Goal: Task Accomplishment & Management: Use online tool/utility

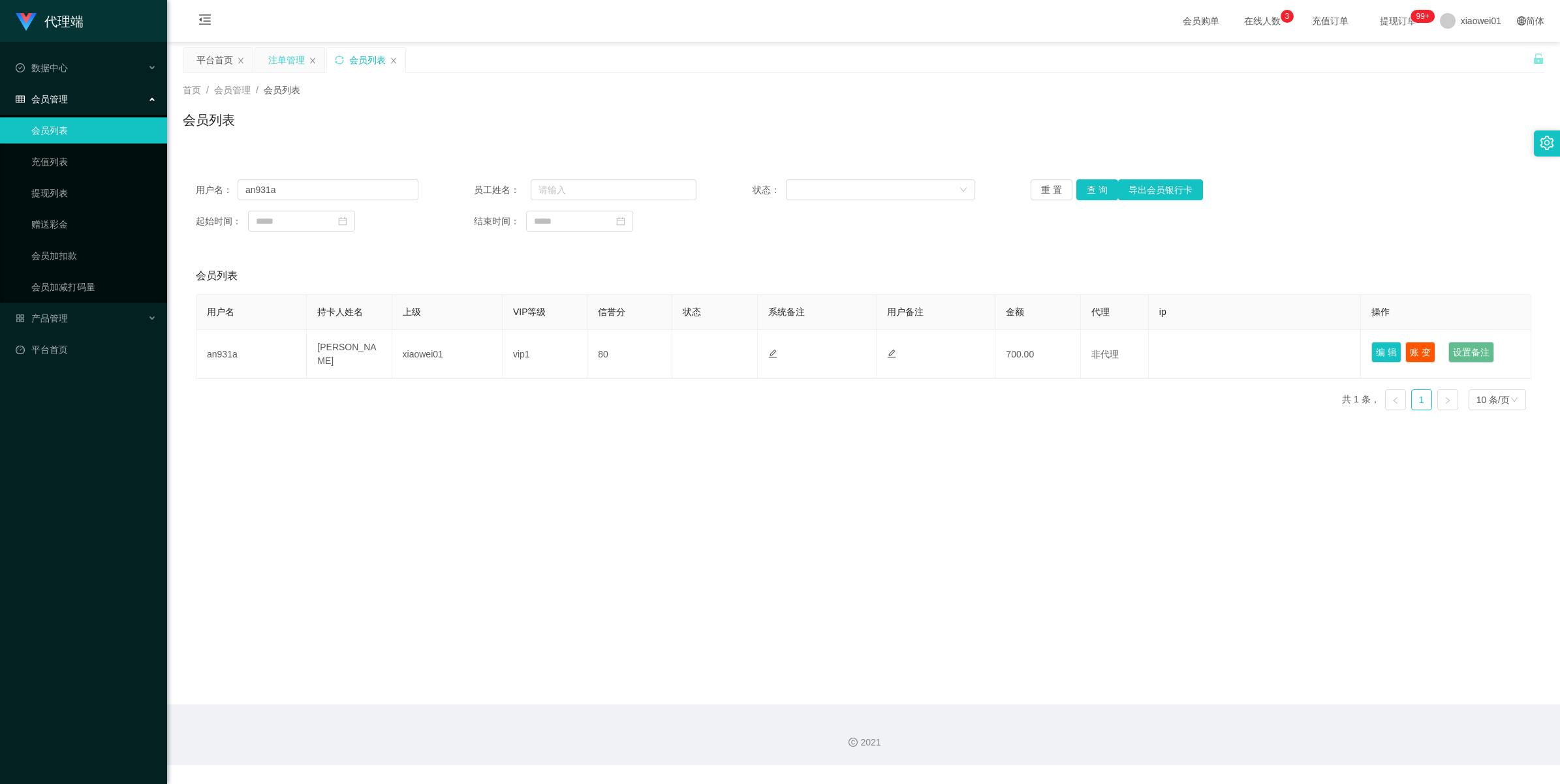
click at [292, 67] on div "注单管理" at bounding box center [286, 60] width 37 height 25
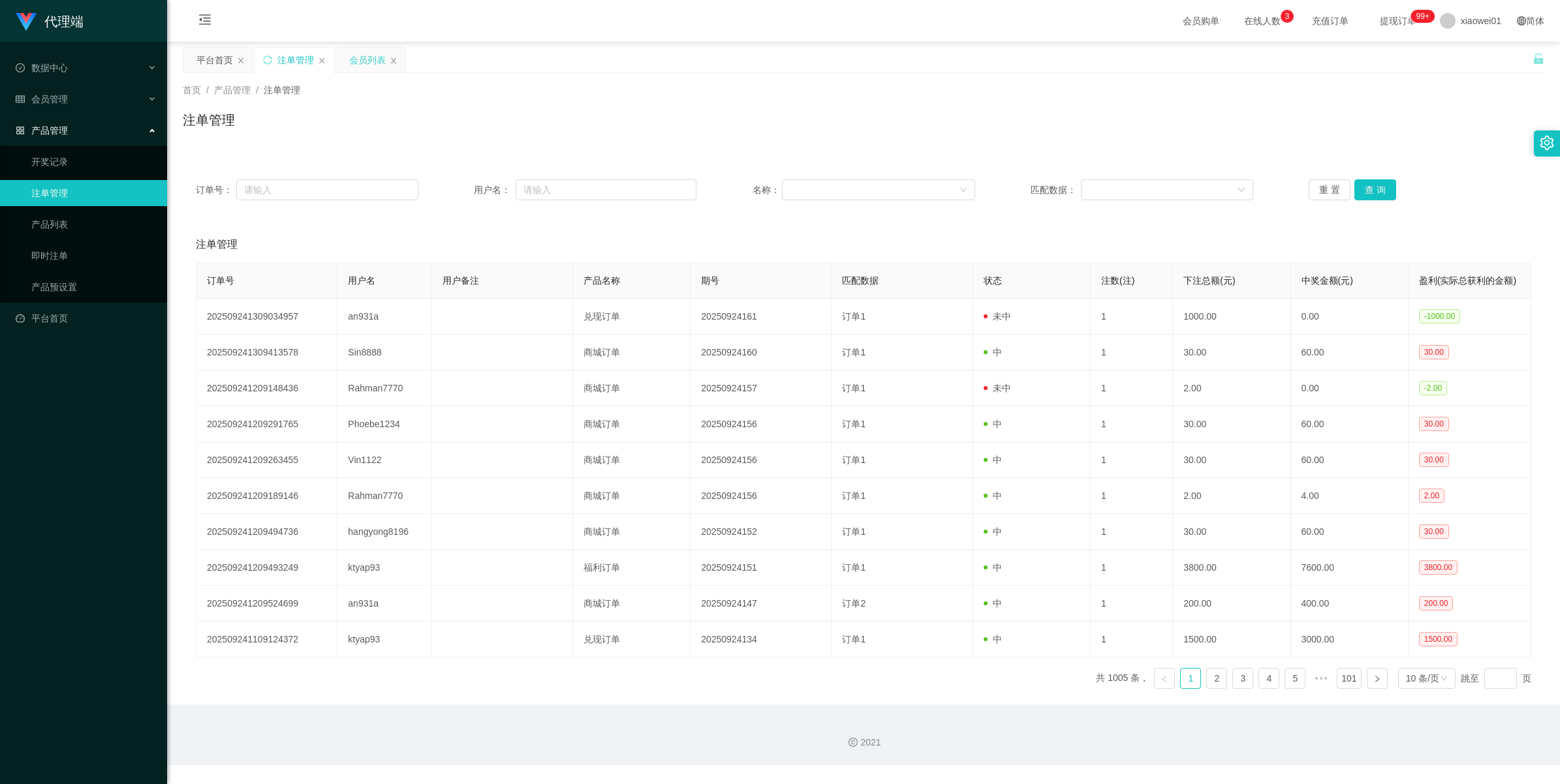
click at [356, 66] on div "会员列表" at bounding box center [368, 60] width 37 height 25
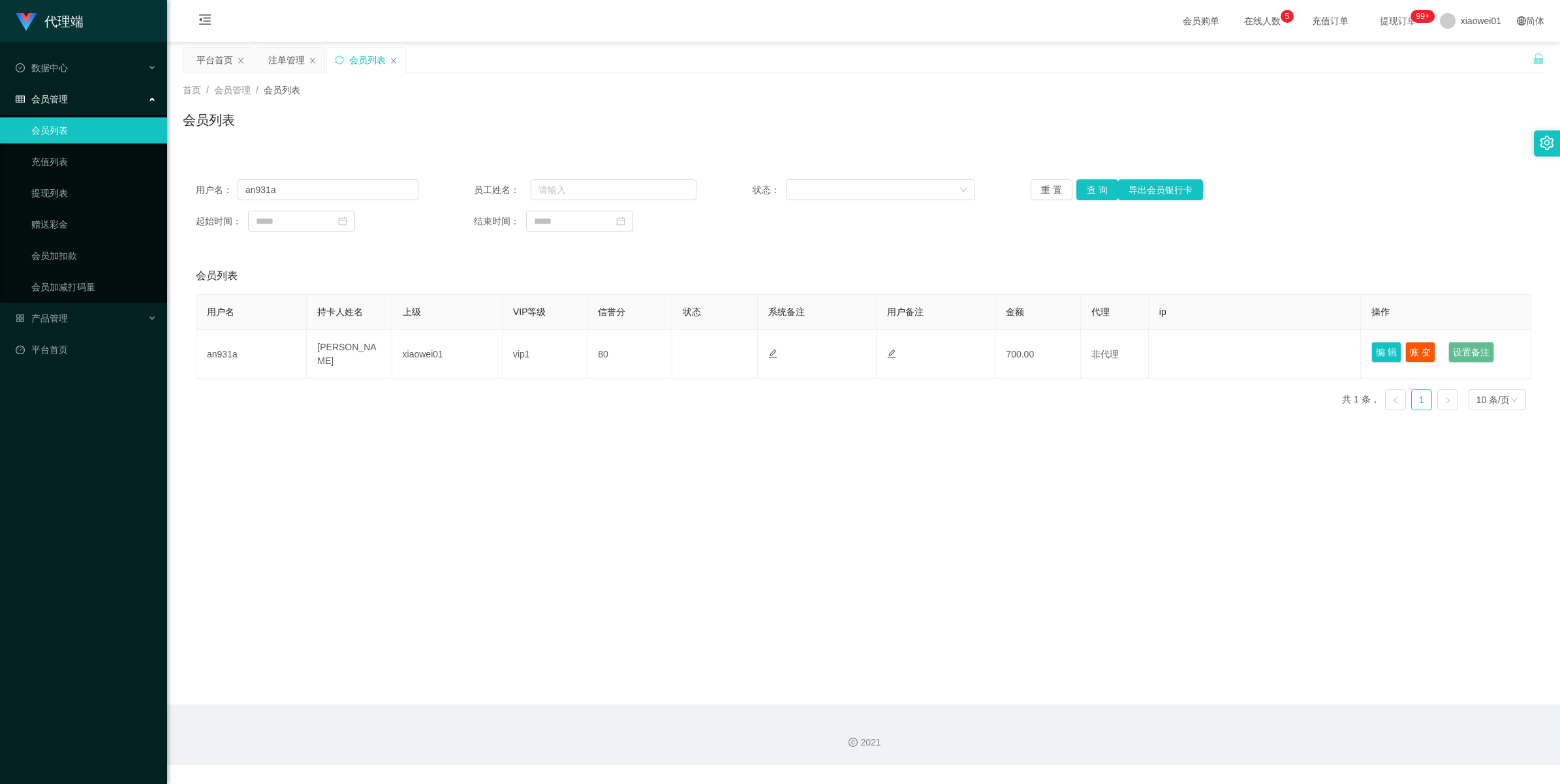
click at [45, 100] on span "会员管理" at bounding box center [42, 99] width 53 height 10
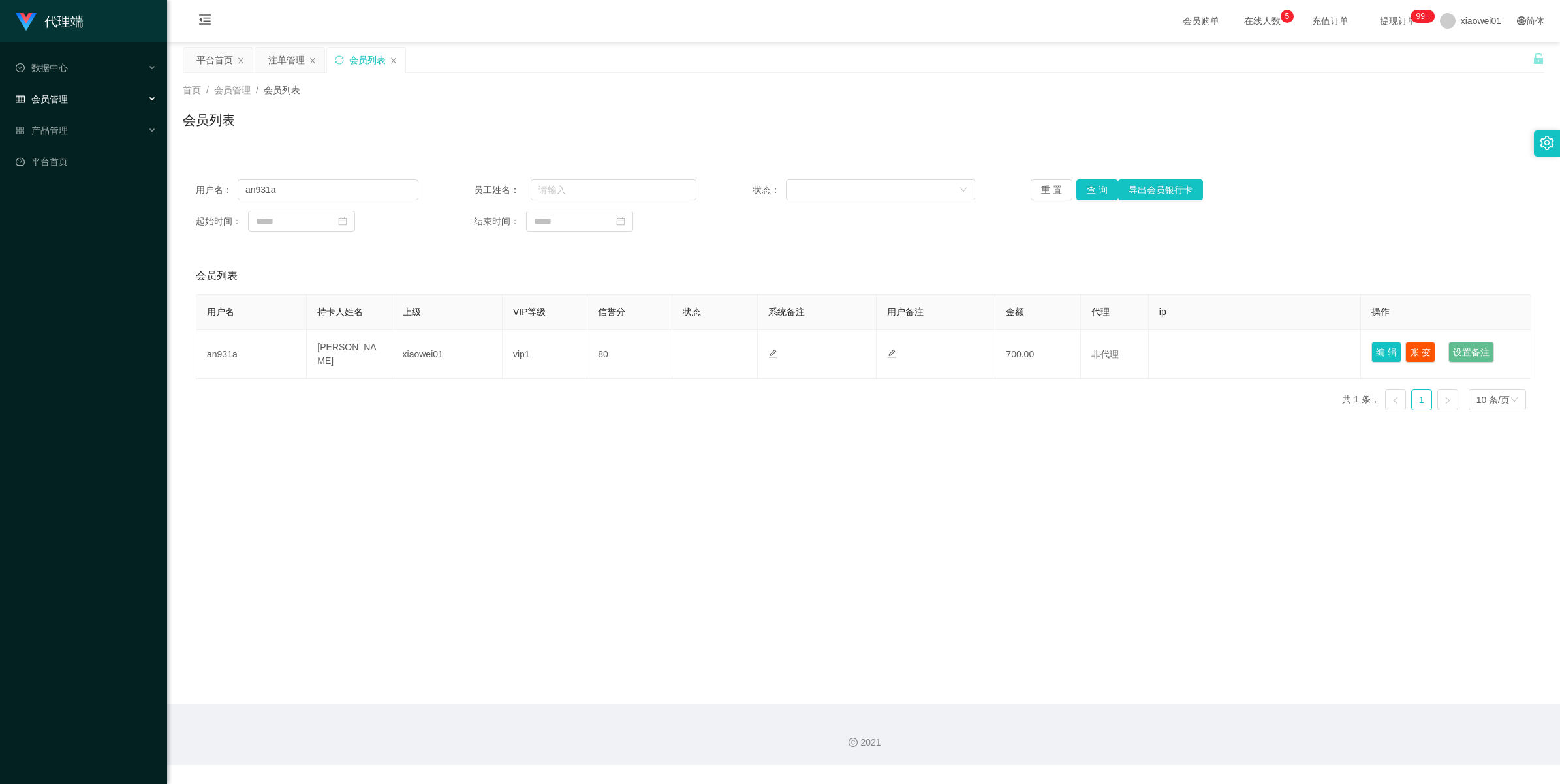
click at [45, 100] on span "会员管理" at bounding box center [42, 99] width 53 height 10
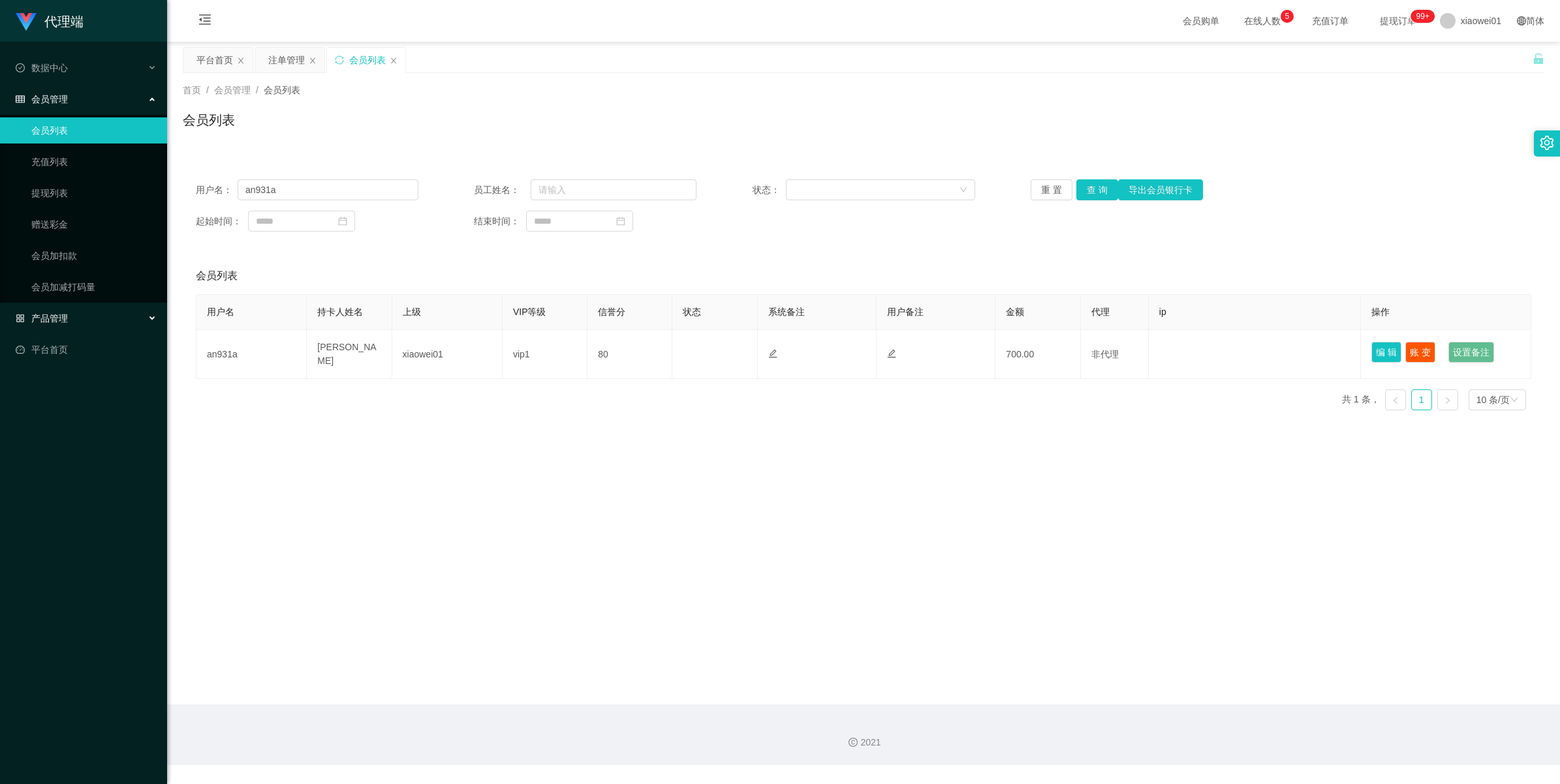
click at [40, 313] on span "产品管理" at bounding box center [42, 318] width 53 height 10
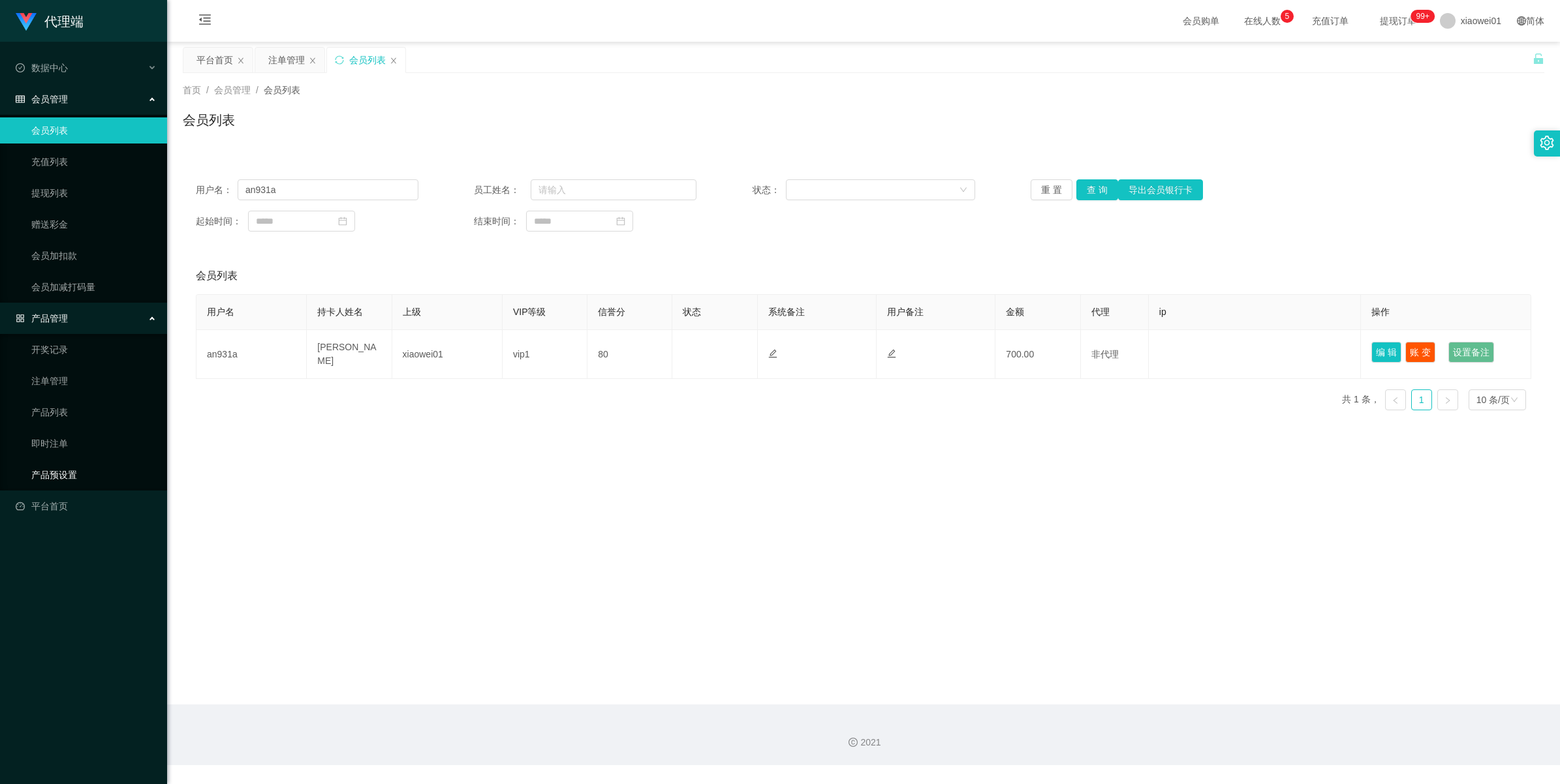
click at [53, 462] on link "产品预设置" at bounding box center [94, 475] width 126 height 26
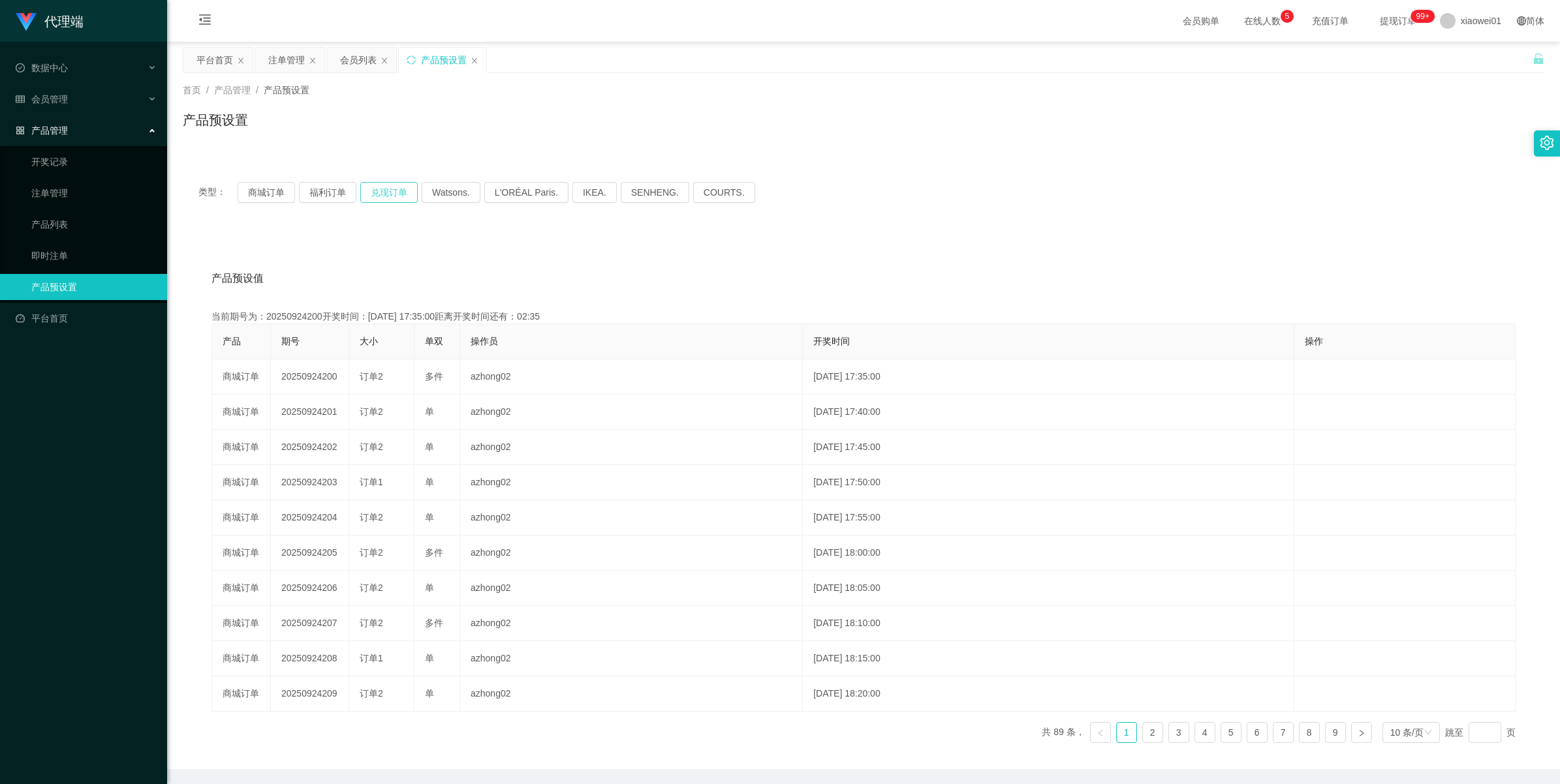
click at [391, 198] on button "兑现订单" at bounding box center [389, 192] width 57 height 21
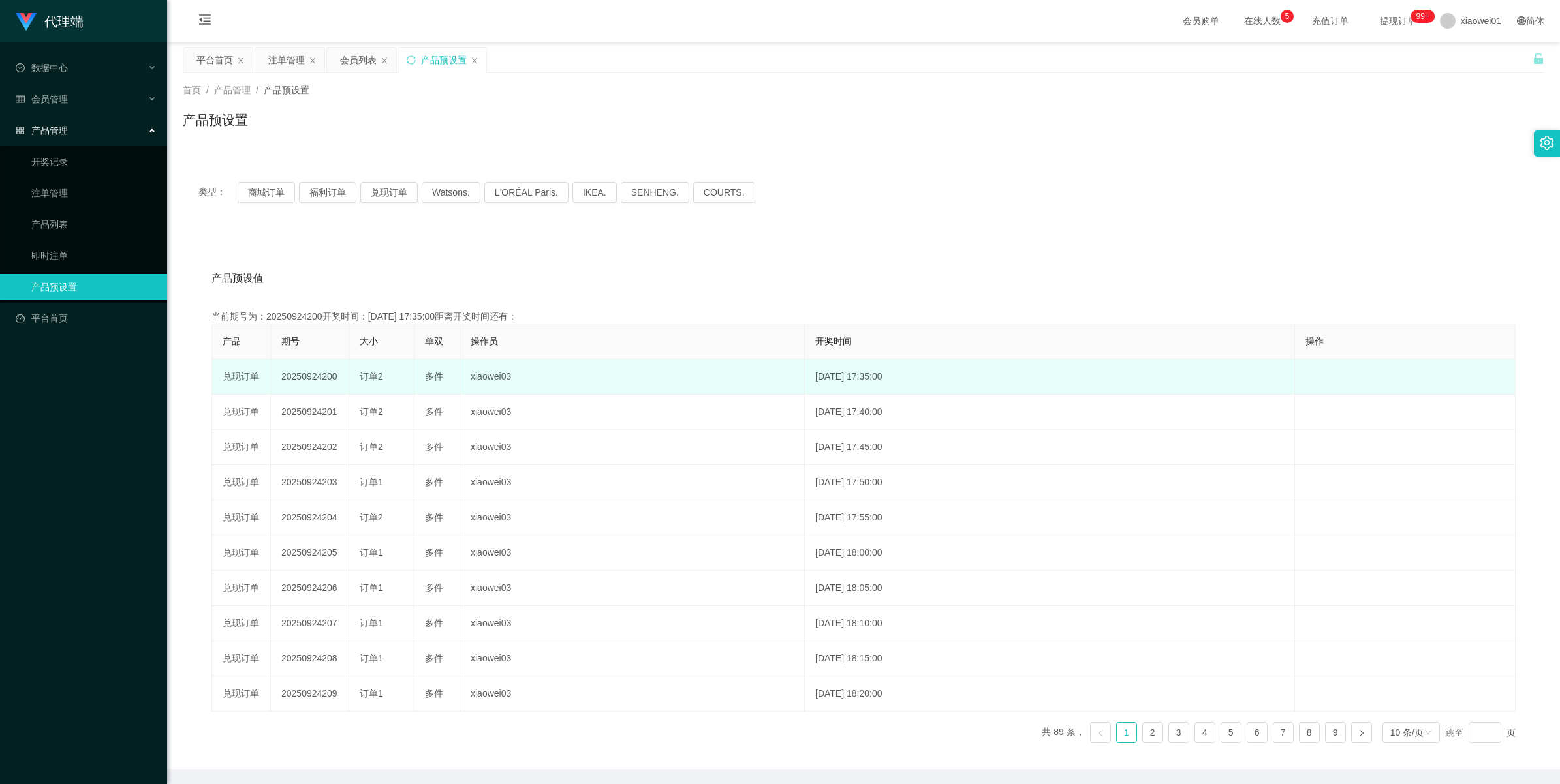
click at [310, 374] on td "20250924200" at bounding box center [309, 377] width 78 height 35
copy td "20250924200"
